Goal: Information Seeking & Learning: Learn about a topic

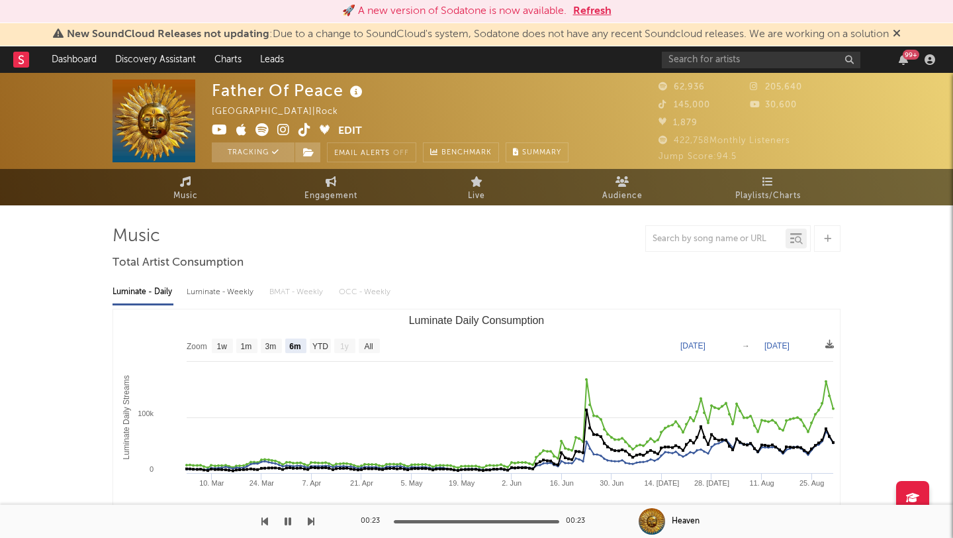
select select "6m"
click at [578, 11] on button "Refresh" at bounding box center [592, 11] width 38 height 16
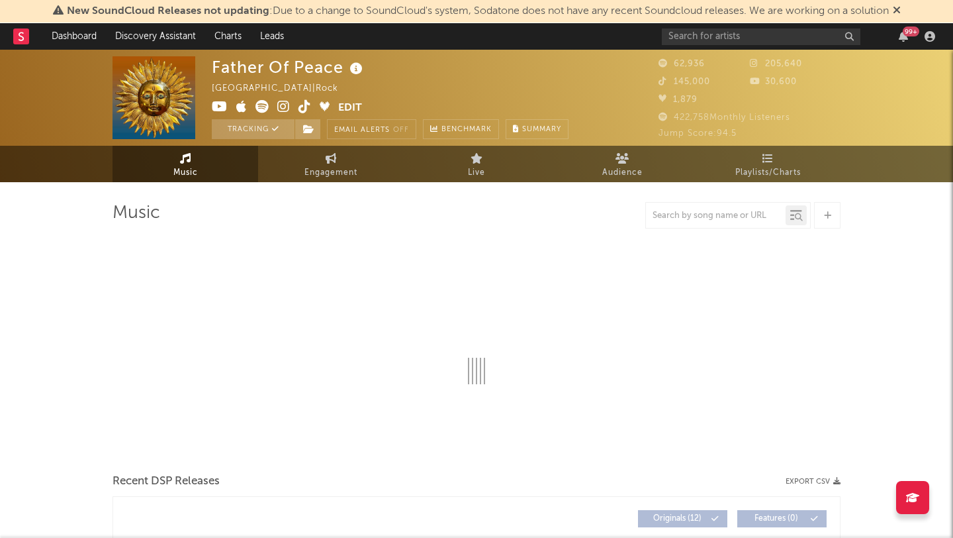
select select "6m"
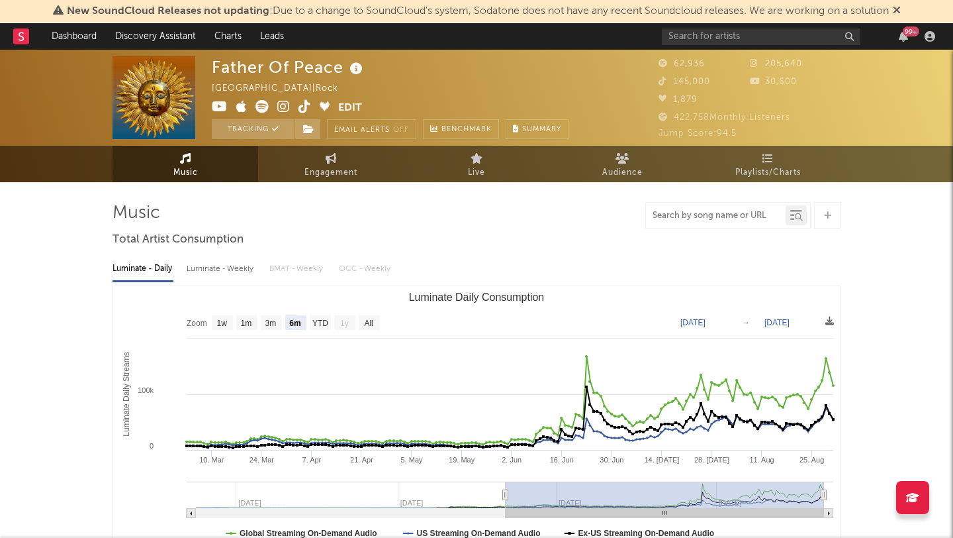
click at [687, 220] on input "text" at bounding box center [716, 216] width 140 height 11
click at [901, 11] on icon at bounding box center [897, 10] width 8 height 11
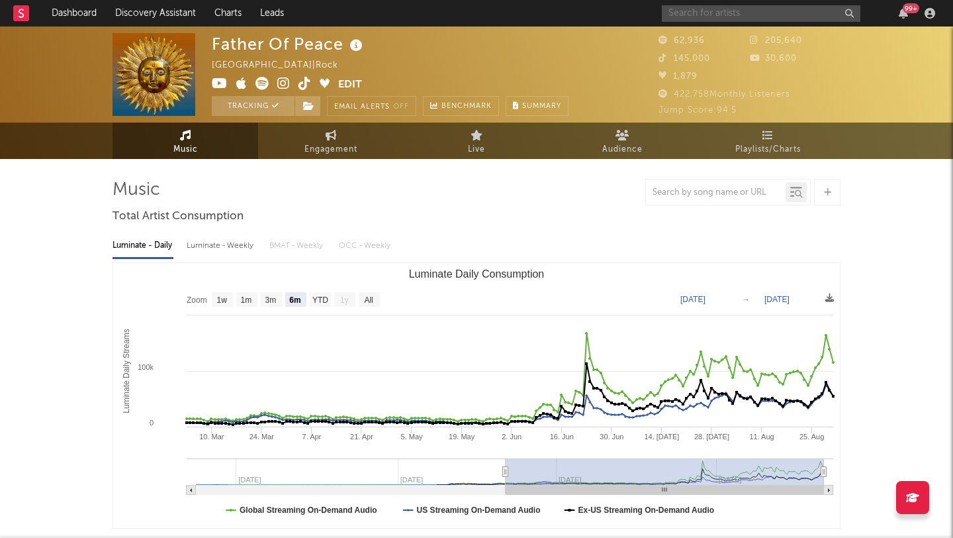
click at [691, 15] on input "text" at bounding box center [761, 13] width 199 height 17
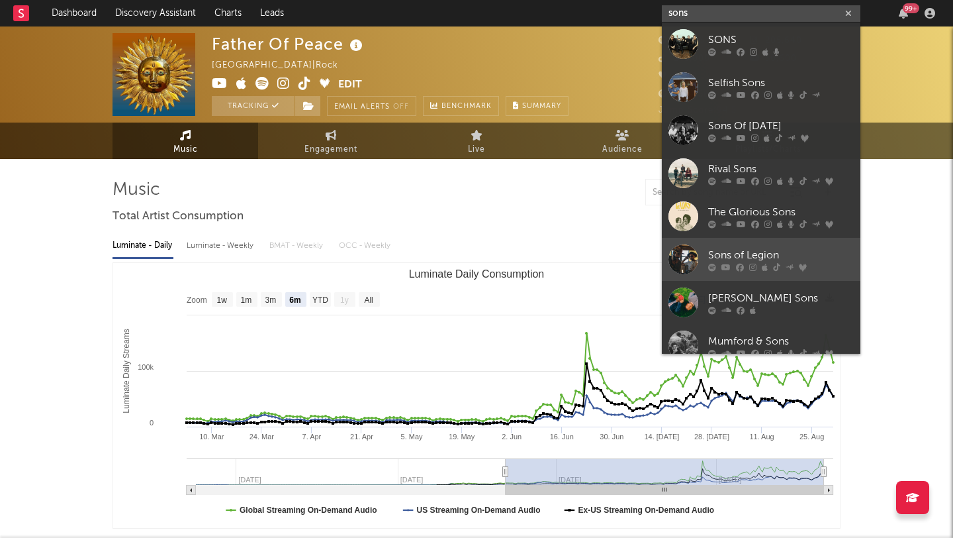
type input "sons"
click at [763, 252] on div "Sons of Legion" at bounding box center [781, 255] width 146 height 16
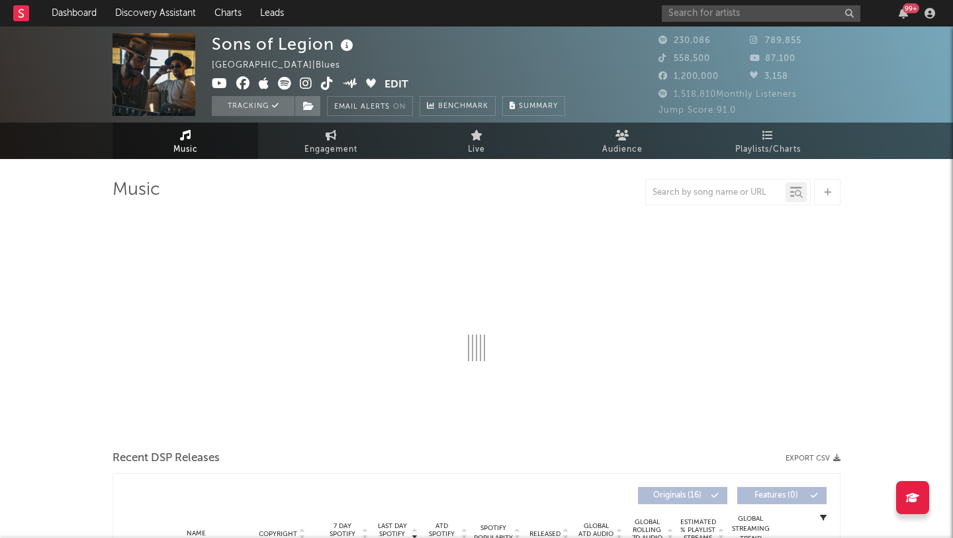
select select "6m"
